Goal: Task Accomplishment & Management: Use online tool/utility

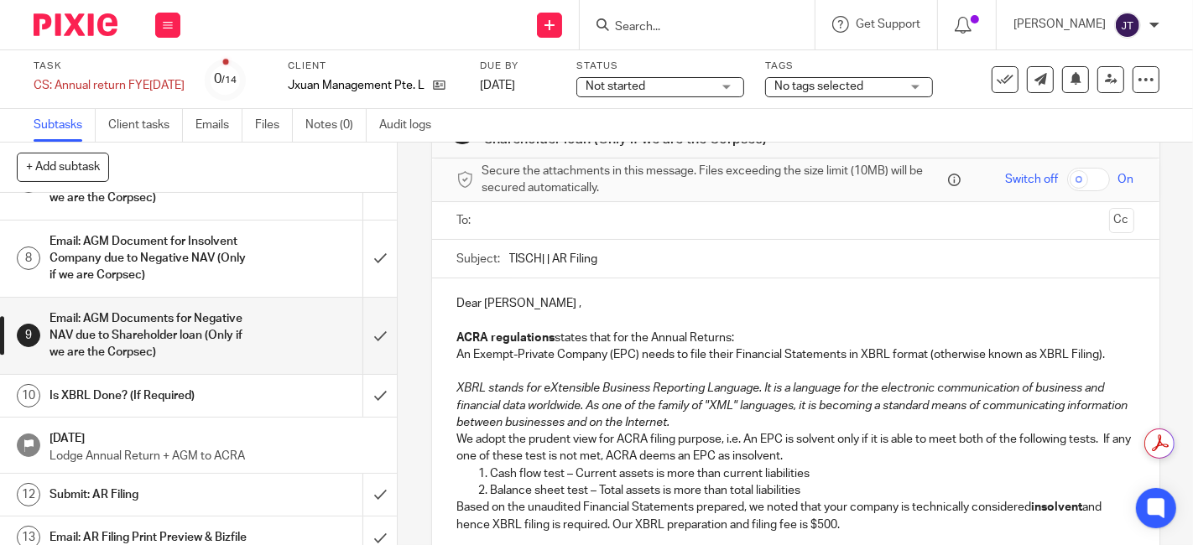
scroll to position [93, 0]
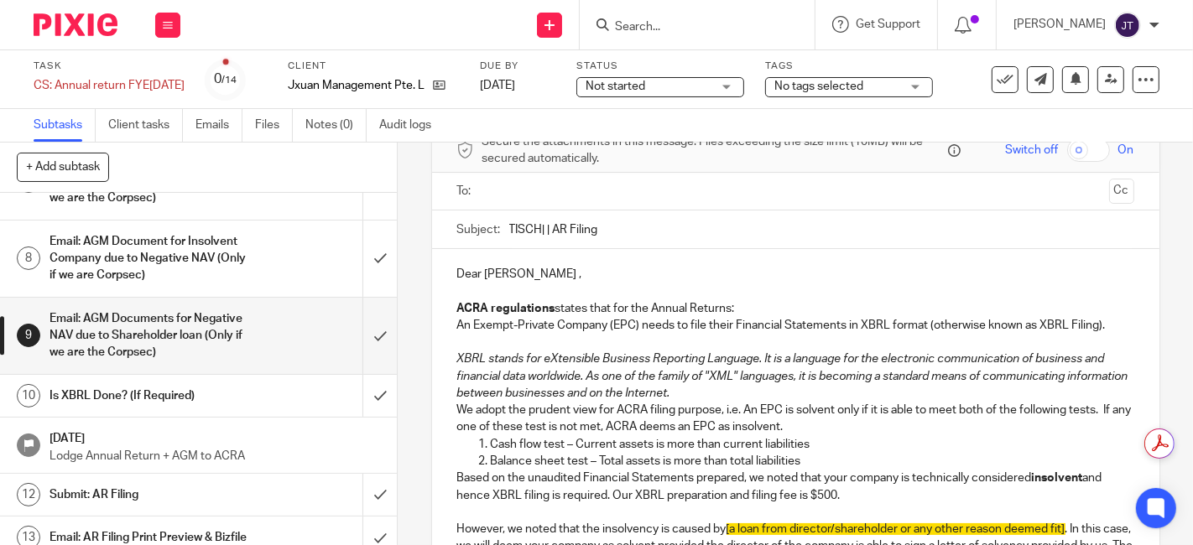
click at [605, 284] on p at bounding box center [795, 291] width 677 height 17
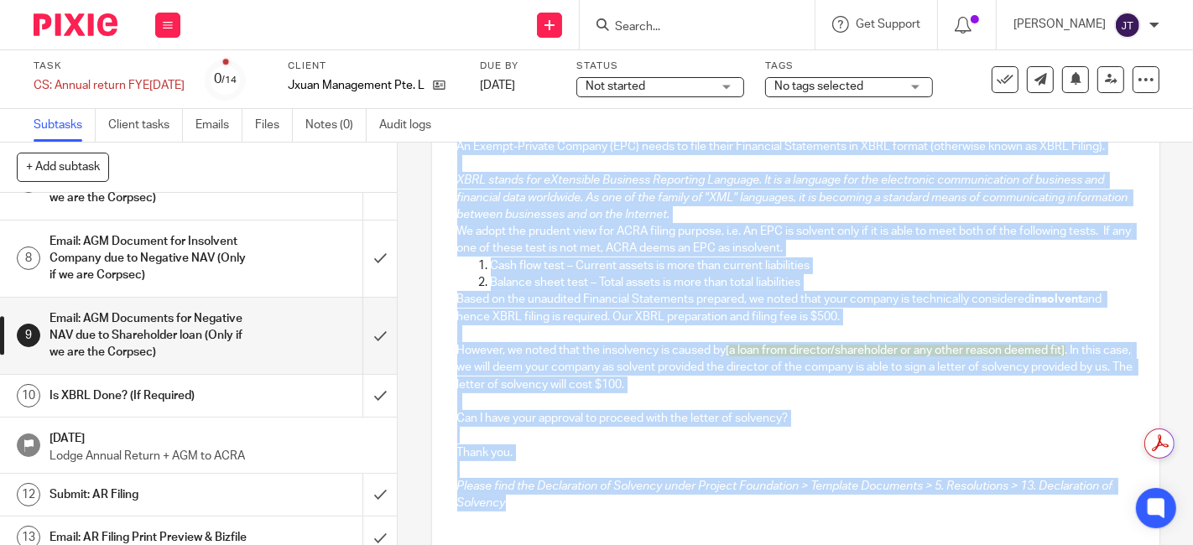
scroll to position [302, 0]
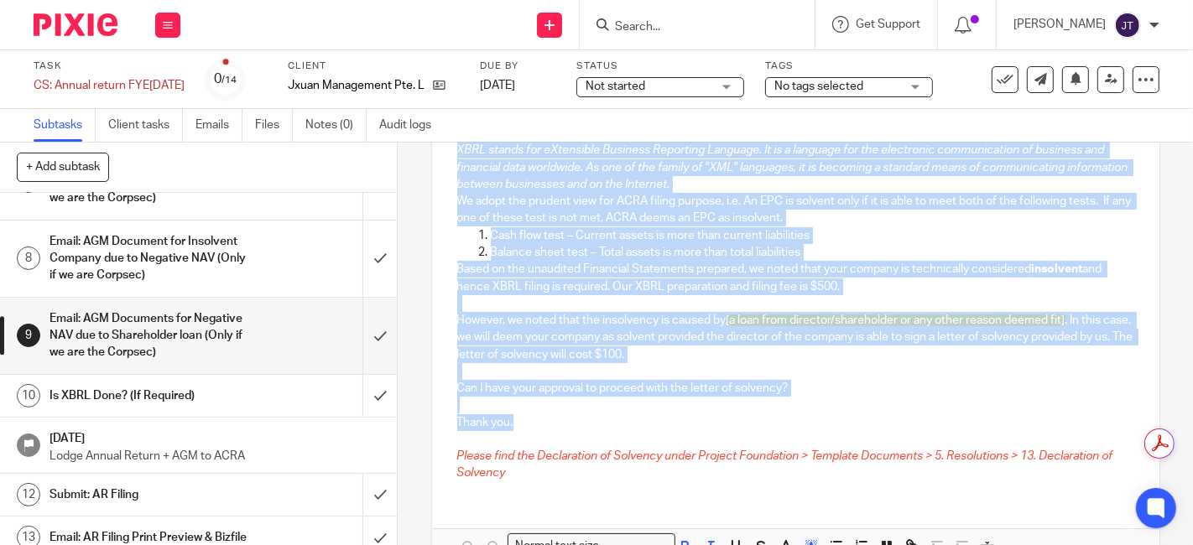
drag, startPoint x: 449, startPoint y: 213, endPoint x: 815, endPoint y: 420, distance: 420.5
click at [815, 420] on div "Dear [PERSON_NAME] , ACRA regulations states that for the Annual Returns: An Ex…" at bounding box center [795, 267] width 727 height 455
copy div "LORE ipsumdolors ametco adip eli sed Doeius Tempori: Ut Labore-Etdolor Magnaal …"
click at [733, 238] on p "Cash flow test – Current assets is more than current liabilities" at bounding box center [813, 235] width 644 height 17
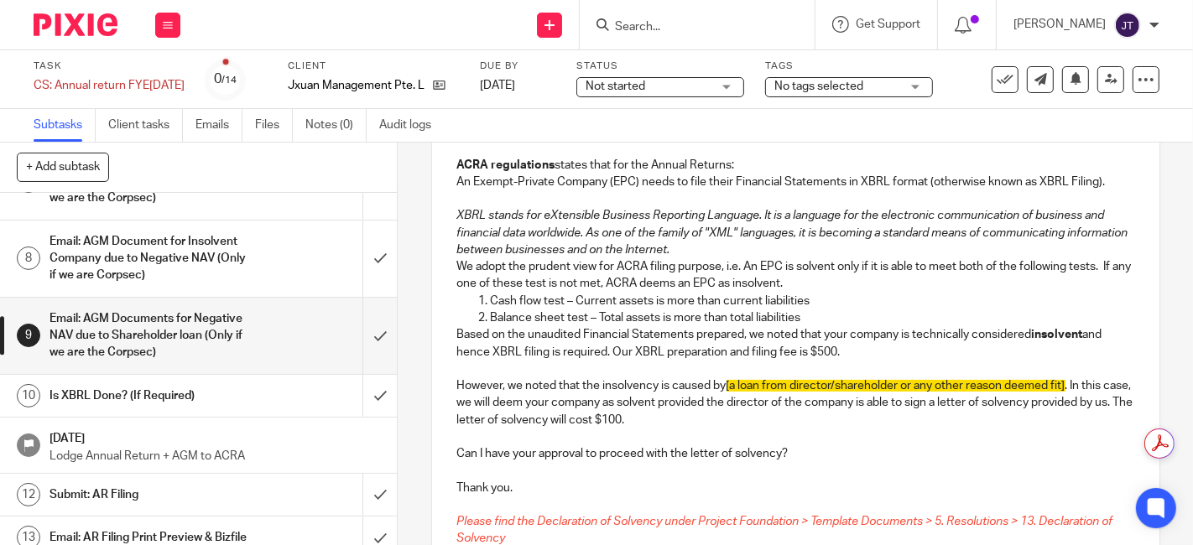
scroll to position [395, 0]
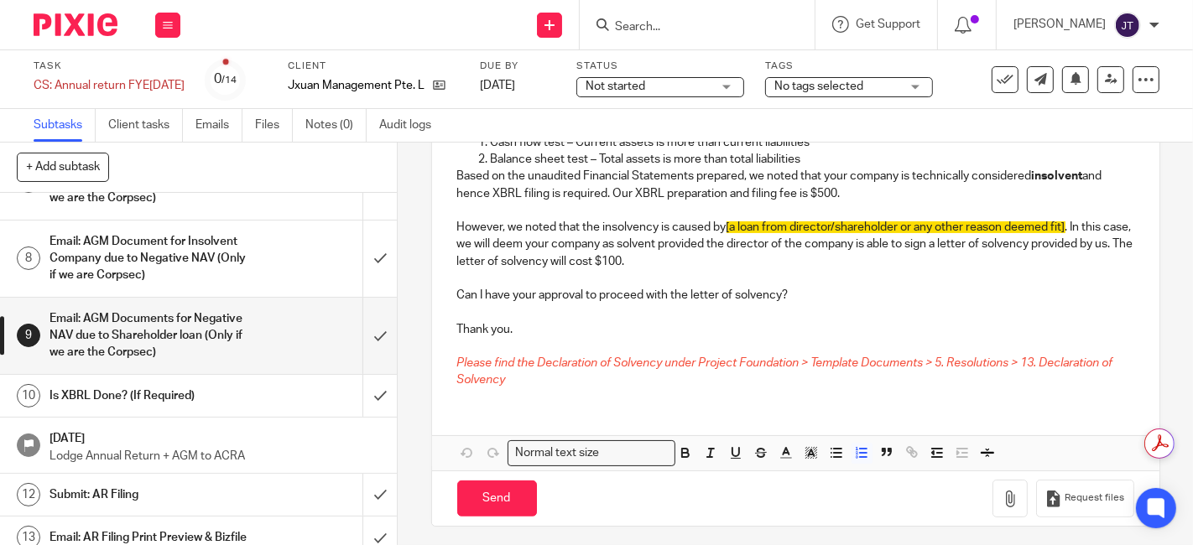
click at [132, 289] on h1 "Email: AGM Document for Insolvent Company due to Negative NAV (Only if we are C…" at bounding box center [149, 259] width 198 height 60
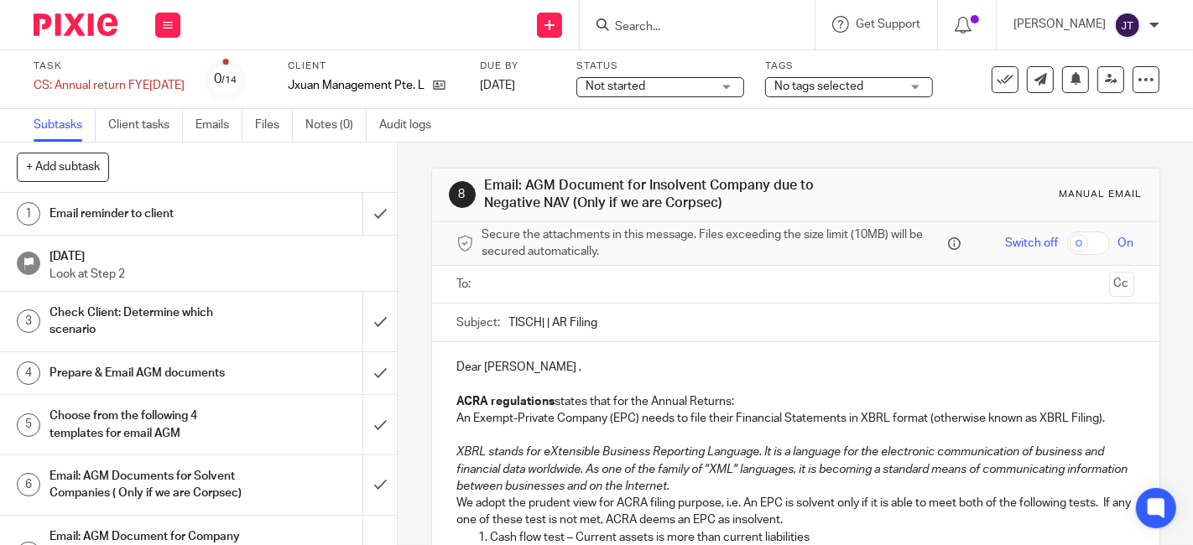
scroll to position [186, 0]
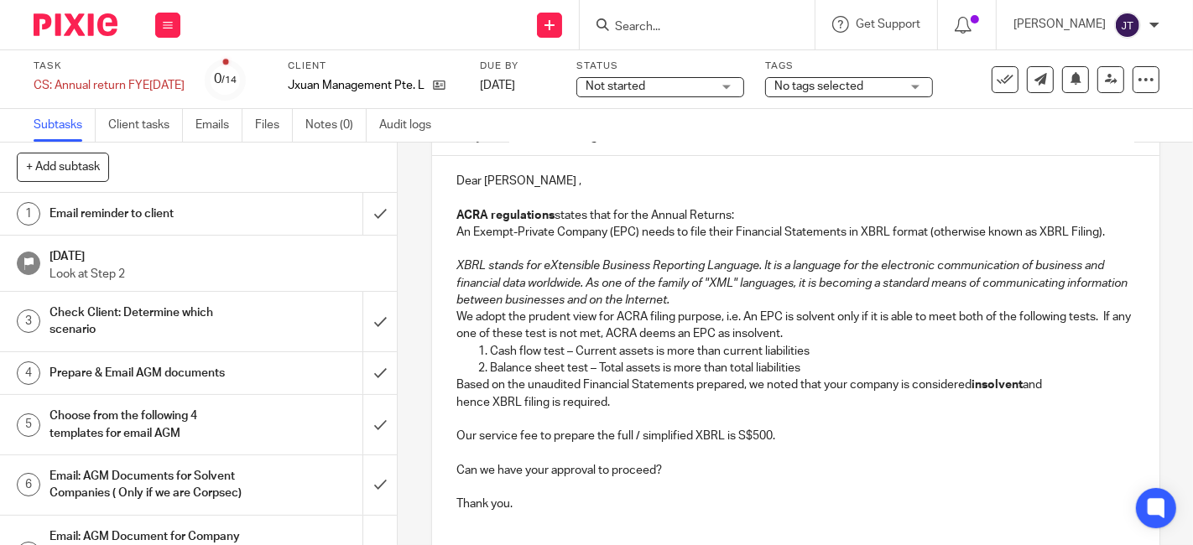
click at [772, 340] on p "We adopt the prudent view for ACRA filing purpose, i.e. An EPC is solvent only …" at bounding box center [795, 326] width 677 height 34
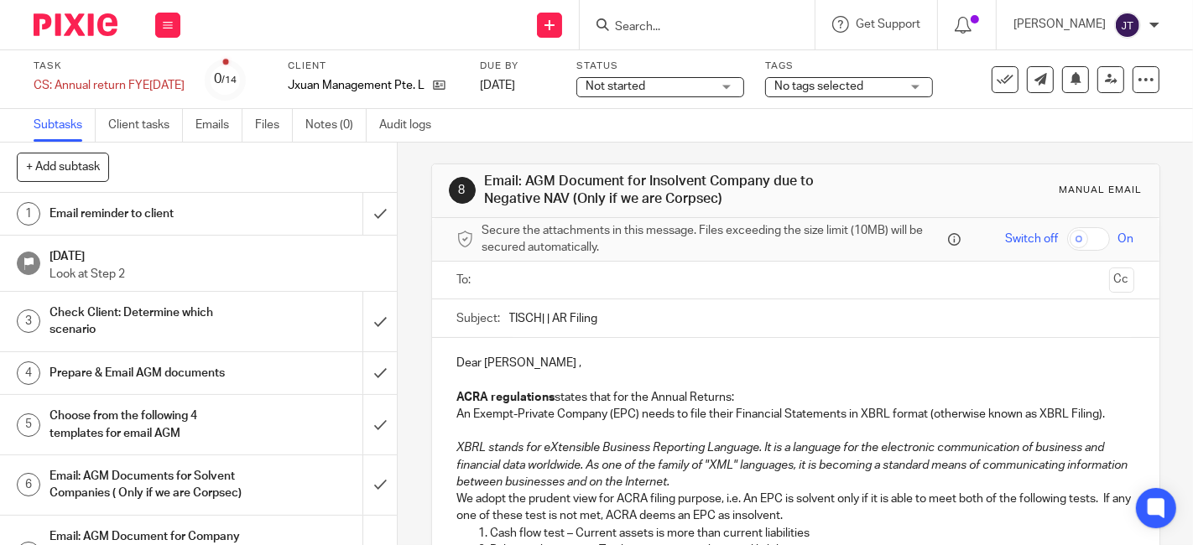
scroll to position [0, 0]
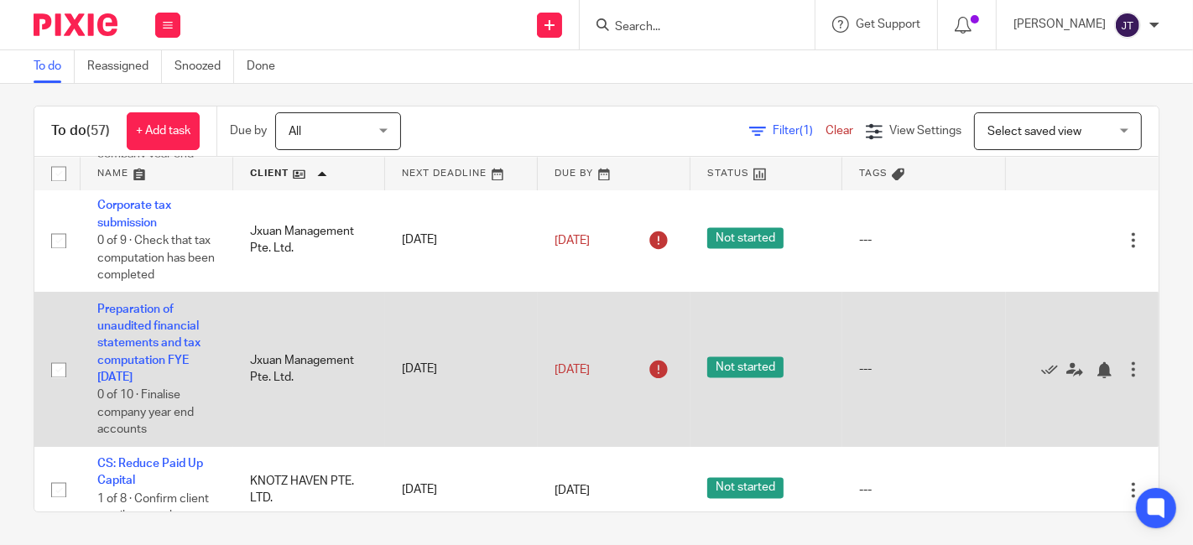
scroll to position [2681, 0]
